Goal: Task Accomplishment & Management: Use online tool/utility

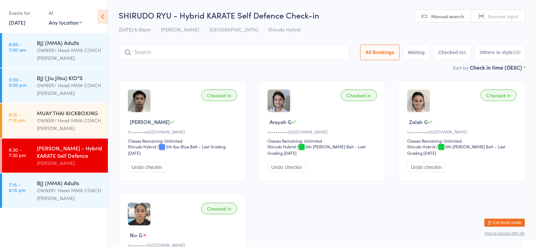
click at [12, 20] on link "[DATE]" at bounding box center [17, 22] width 17 height 7
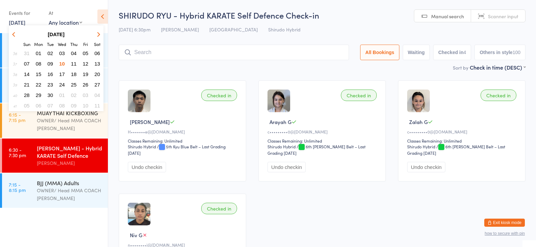
click at [12, 22] on link "[DATE]" at bounding box center [17, 22] width 17 height 7
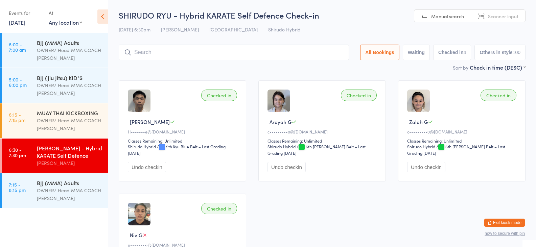
click at [15, 21] on link "[DATE]" at bounding box center [17, 22] width 17 height 7
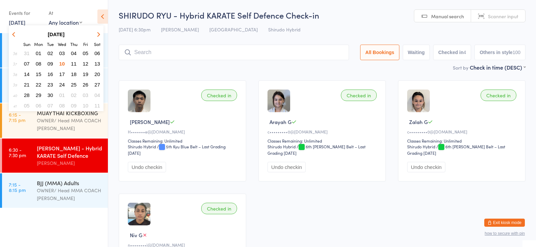
click at [73, 62] on span "11" at bounding box center [74, 64] width 6 height 6
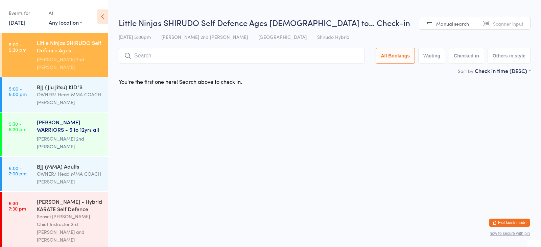
click at [75, 118] on div "[PERSON_NAME] WARRIORS - 5 to 12yrs all abi..." at bounding box center [69, 126] width 65 height 17
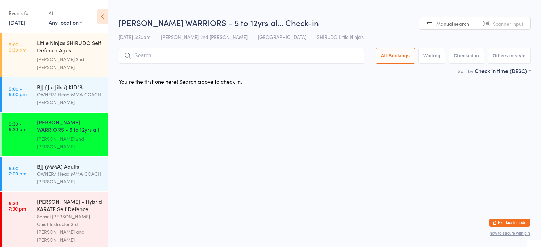
drag, startPoint x: 164, startPoint y: 54, endPoint x: 169, endPoint y: 55, distance: 5.2
click at [164, 54] on input "search" at bounding box center [242, 56] width 246 height 16
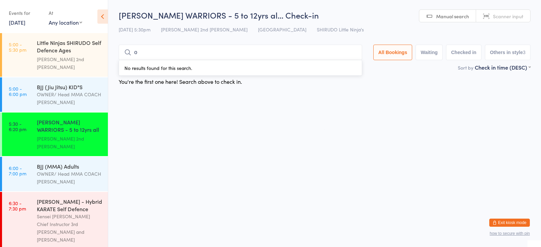
type input "or"
click at [342, 57] on input "or" at bounding box center [240, 53] width 243 height 16
drag, startPoint x: 340, startPoint y: 63, endPoint x: 335, endPoint y: 72, distance: 11.1
click at [340, 63] on button "Drop in" at bounding box center [341, 67] width 27 height 10
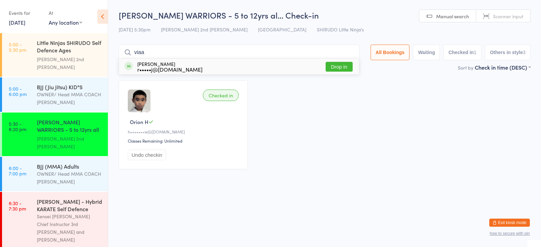
type input "viaan"
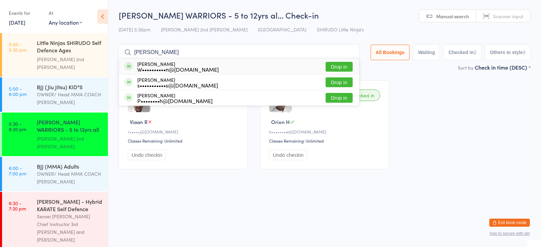
type input "[PERSON_NAME]"
click at [314, 66] on div "[PERSON_NAME] W••••••••••n@[DOMAIN_NAME] Drop in" at bounding box center [239, 67] width 240 height 16
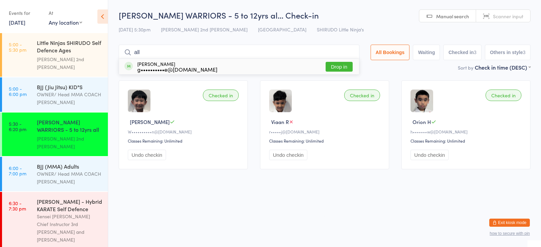
type input "all"
drag, startPoint x: 340, startPoint y: 64, endPoint x: 343, endPoint y: 53, distance: 11.8
click at [340, 64] on button "Drop in" at bounding box center [339, 67] width 27 height 10
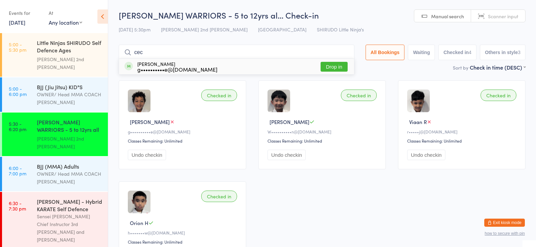
type input "cec"
click at [330, 62] on button "Drop in" at bounding box center [334, 67] width 27 height 10
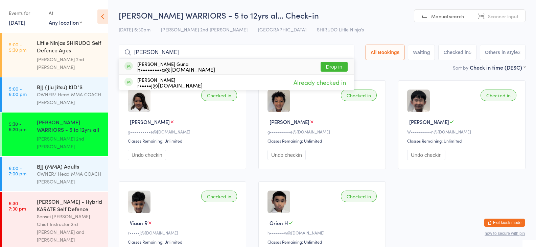
type input "[PERSON_NAME]"
click at [332, 69] on button "Drop in" at bounding box center [334, 67] width 27 height 10
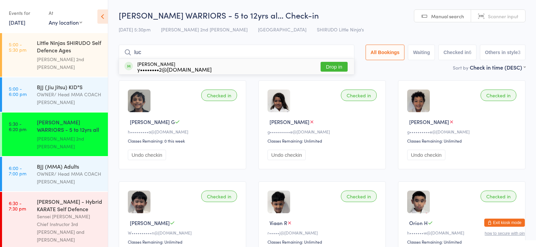
type input "luc"
click at [328, 61] on div "[PERSON_NAME] y••••••••2@[DOMAIN_NAME] Drop in" at bounding box center [236, 67] width 235 height 16
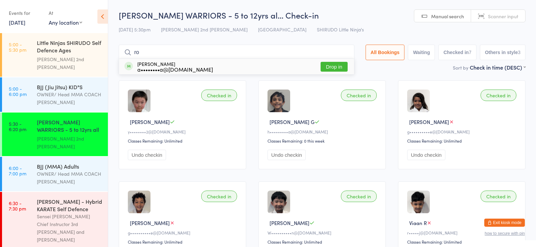
type input "ro"
click at [328, 67] on button "Drop in" at bounding box center [334, 67] width 27 height 10
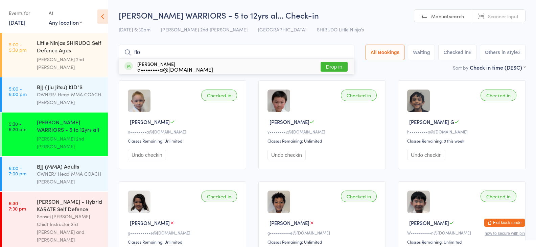
type input "flo"
click at [325, 70] on button "Drop in" at bounding box center [334, 67] width 27 height 10
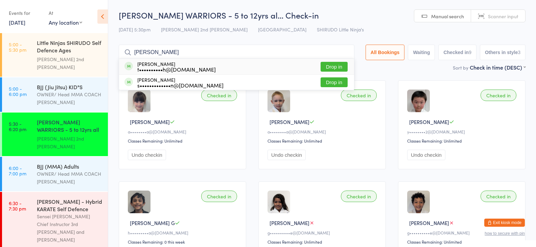
type input "[PERSON_NAME]"
click at [341, 68] on button "Drop in" at bounding box center [334, 67] width 27 height 10
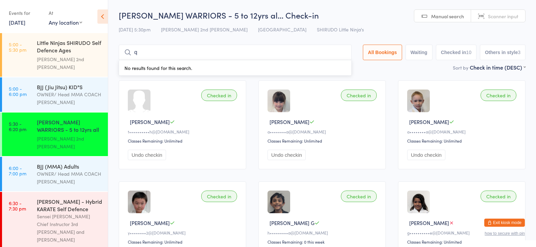
type input "queenie"
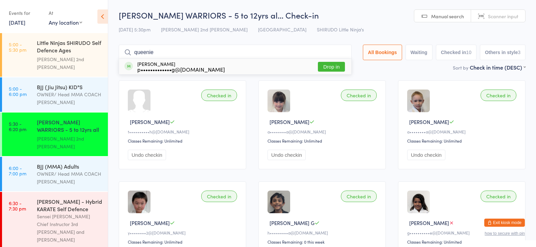
drag, startPoint x: 329, startPoint y: 64, endPoint x: 325, endPoint y: 65, distance: 4.2
click at [328, 65] on button "Drop in" at bounding box center [331, 67] width 27 height 10
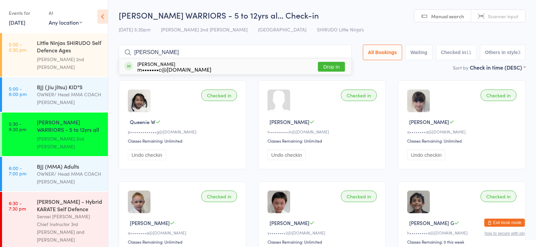
type input "[PERSON_NAME]"
click at [326, 64] on button "Drop in" at bounding box center [331, 67] width 27 height 10
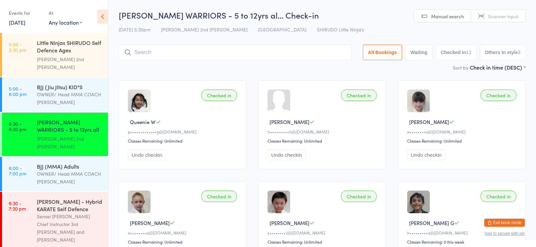
click at [328, 66] on div "Sort by Check in time (DESC) First name (ASC) First name (DESC) Last name (ASC)…" at bounding box center [322, 67] width 407 height 7
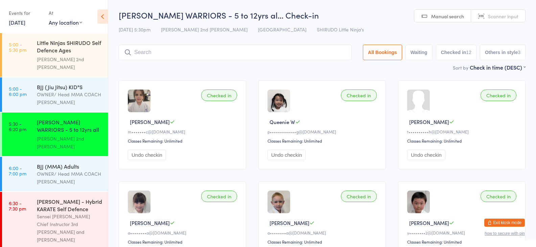
click at [139, 51] on input "search" at bounding box center [235, 53] width 233 height 16
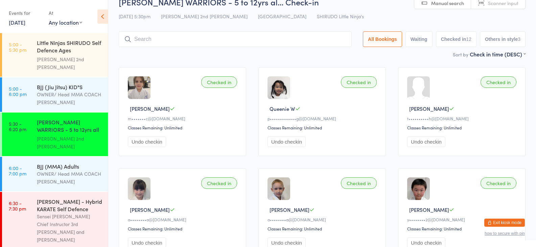
scroll to position [45, 0]
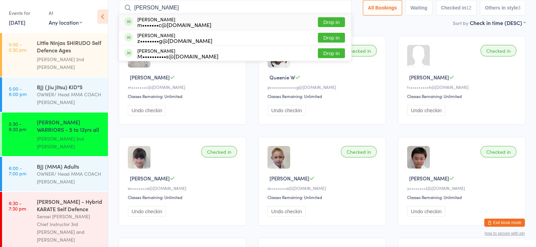
type input "[PERSON_NAME]"
click at [327, 23] on button "Drop in" at bounding box center [331, 22] width 27 height 10
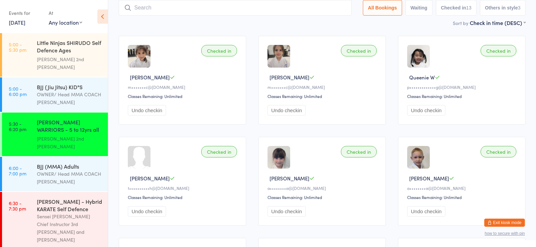
click at [135, 6] on input "search" at bounding box center [235, 8] width 233 height 16
click at [138, 6] on input "search" at bounding box center [235, 8] width 233 height 16
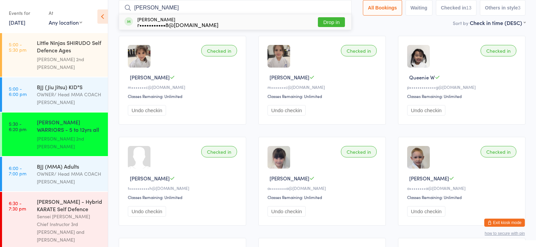
type input "[PERSON_NAME]"
click at [334, 23] on button "Drop in" at bounding box center [331, 22] width 27 height 10
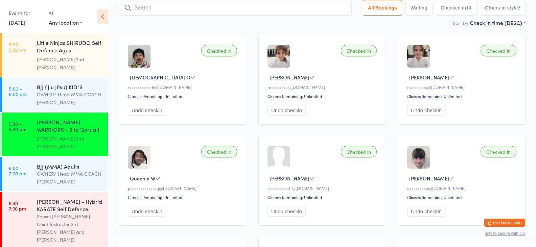
click at [368, 33] on main "[PERSON_NAME] WARRIORS - 5 to 12yrs al… Check-in [DATE] 5:30pm Sensei [PERSON_N…" at bounding box center [322, 250] width 407 height 570
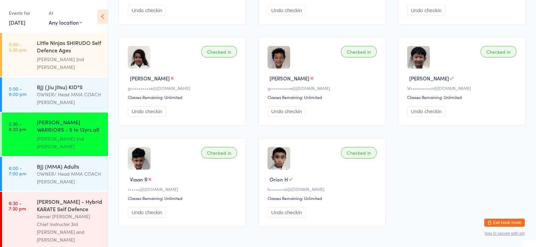
scroll to position [360, 0]
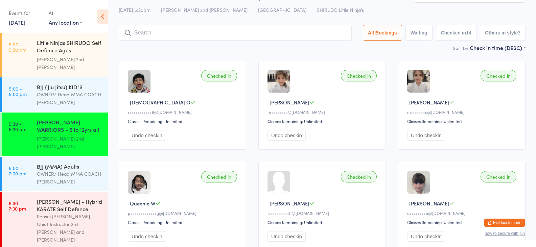
scroll to position [0, 0]
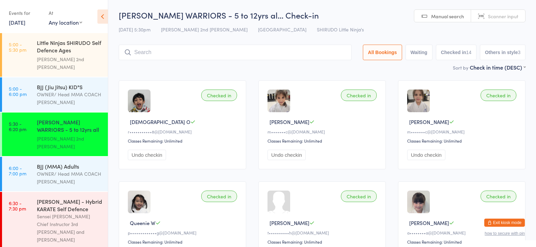
click at [121, 60] on input "search" at bounding box center [235, 53] width 233 height 16
click at [128, 54] on icon at bounding box center [127, 52] width 7 height 7
click at [163, 55] on input "search" at bounding box center [235, 53] width 233 height 16
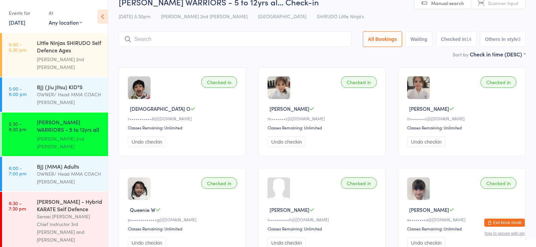
scroll to position [45, 0]
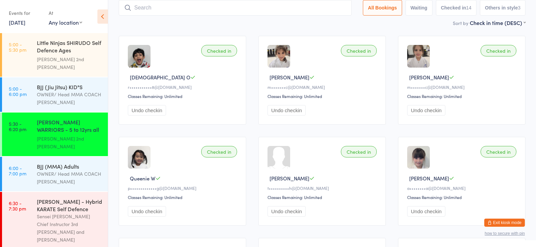
type input "n"
type input "amyra"
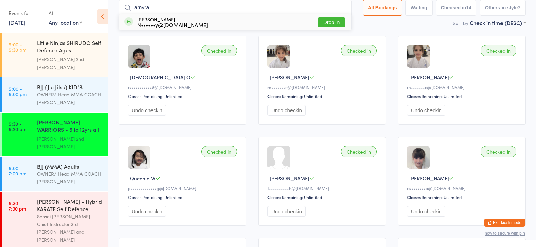
click at [331, 22] on button "Drop in" at bounding box center [331, 22] width 27 height 10
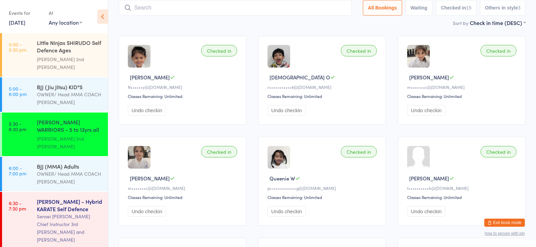
click at [69, 213] on div "Sensei [PERSON_NAME] Chief Instructor 3rd [PERSON_NAME] and [PERSON_NAME]" at bounding box center [69, 228] width 65 height 31
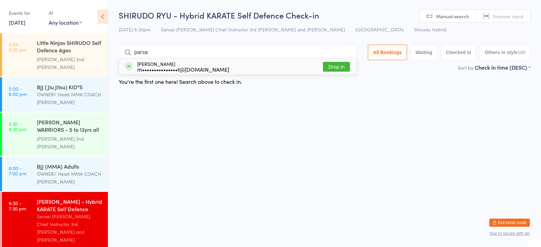
type input "parsa"
drag, startPoint x: 235, startPoint y: 66, endPoint x: 239, endPoint y: 66, distance: 4.4
click at [237, 66] on div "Parsa Shahparast m•••••••••••••••t@[DOMAIN_NAME] Drop in" at bounding box center [237, 67] width 237 height 16
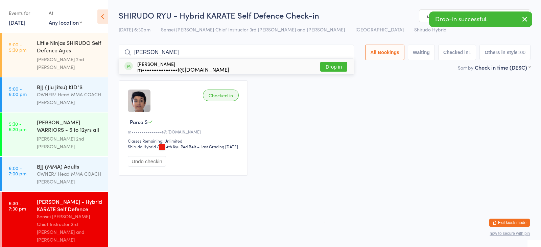
type input "[PERSON_NAME]"
click at [240, 66] on div "[PERSON_NAME] m•••••••••••••••t@[DOMAIN_NAME] Drop in" at bounding box center [236, 67] width 235 height 16
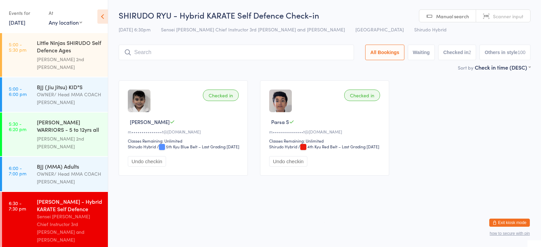
click at [154, 50] on input "search" at bounding box center [236, 53] width 235 height 16
click at [146, 52] on input "search" at bounding box center [236, 53] width 235 height 16
click at [136, 53] on input "search" at bounding box center [236, 53] width 235 height 16
click at [144, 53] on input "search" at bounding box center [236, 53] width 235 height 16
click at [144, 54] on input "search" at bounding box center [236, 53] width 235 height 16
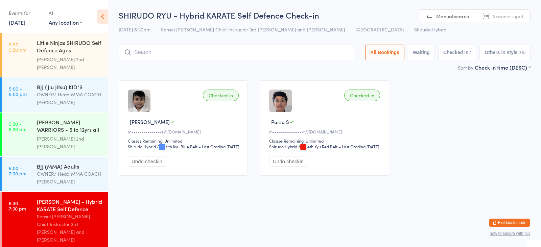
click at [144, 53] on input "search" at bounding box center [236, 53] width 235 height 16
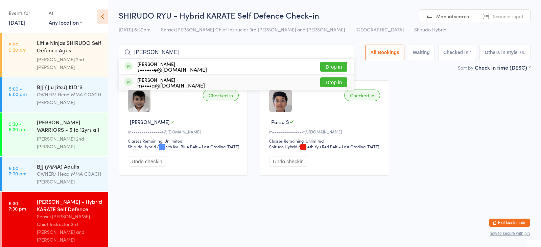
type input "[PERSON_NAME]"
click at [324, 69] on button "Drop in" at bounding box center [333, 67] width 27 height 10
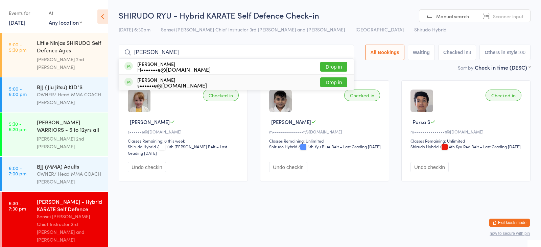
type input "[PERSON_NAME]"
click at [174, 80] on div "[PERSON_NAME] s••••••e@[DOMAIN_NAME]" at bounding box center [172, 82] width 70 height 11
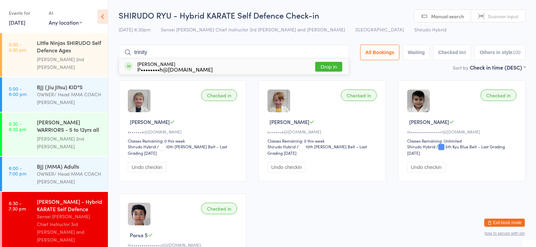
type input "trinity"
click at [317, 63] on button "Drop in" at bounding box center [328, 67] width 27 height 10
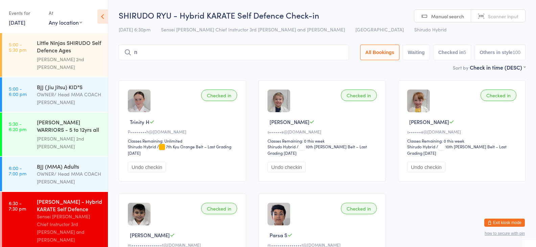
type input "nyra"
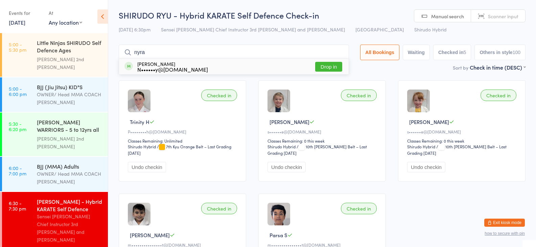
click at [317, 65] on button "Drop in" at bounding box center [328, 67] width 27 height 10
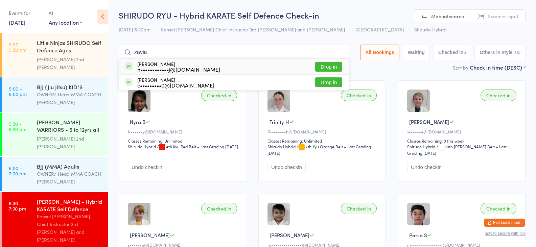
type input "zavia"
click at [326, 63] on button "Drop in" at bounding box center [328, 67] width 27 height 10
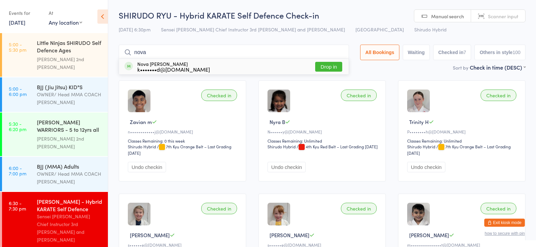
type input "nova"
click at [331, 70] on button "Drop in" at bounding box center [328, 67] width 27 height 10
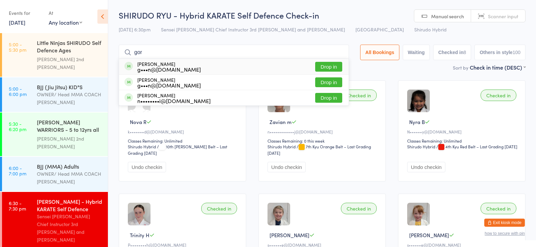
type input "gor"
click at [326, 62] on button "Drop in" at bounding box center [328, 67] width 27 height 10
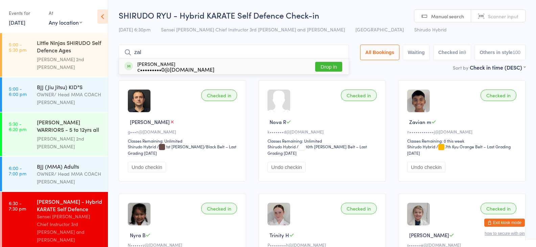
type input "zal"
drag, startPoint x: 324, startPoint y: 64, endPoint x: 328, endPoint y: 58, distance: 7.0
click at [324, 64] on button "Drop in" at bounding box center [328, 67] width 27 height 10
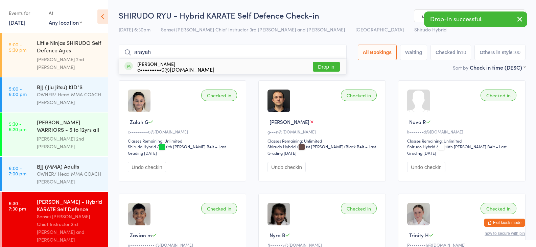
type input "arayah"
drag, startPoint x: 336, startPoint y: 66, endPoint x: 430, endPoint y: 20, distance: 104.6
click at [336, 66] on button "Drop in" at bounding box center [326, 67] width 27 height 10
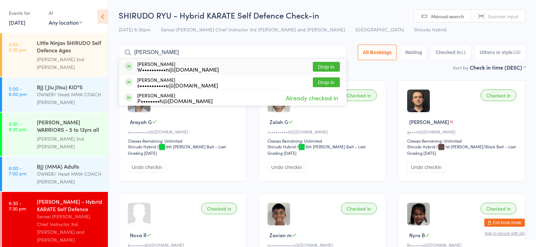
type input "[PERSON_NAME]"
